Goal: Task Accomplishment & Management: Manage account settings

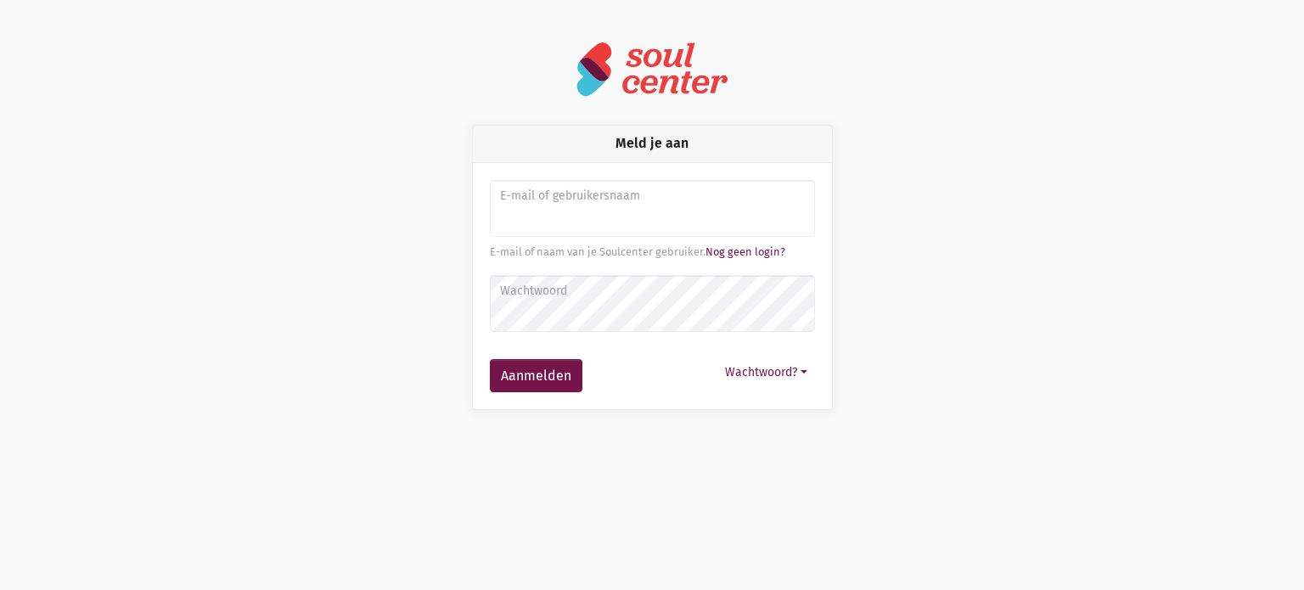
click at [594, 228] on input "Aanmelden" at bounding box center [652, 209] width 325 height 58
type input "vicky.vanbrabandt@gmail.com"
click at [590, 300] on label "Wachtwoord" at bounding box center [651, 291] width 303 height 19
click at [632, 203] on label "E-mail of gebruikersnaam" at bounding box center [651, 196] width 303 height 19
click at [1053, 183] on div "Meld je aan E-mail of gebruikersnaam vicky.vanbrabandt@gmail.com E-mail of naam…" at bounding box center [652, 267] width 968 height 285
